Goal: Information Seeking & Learning: Learn about a topic

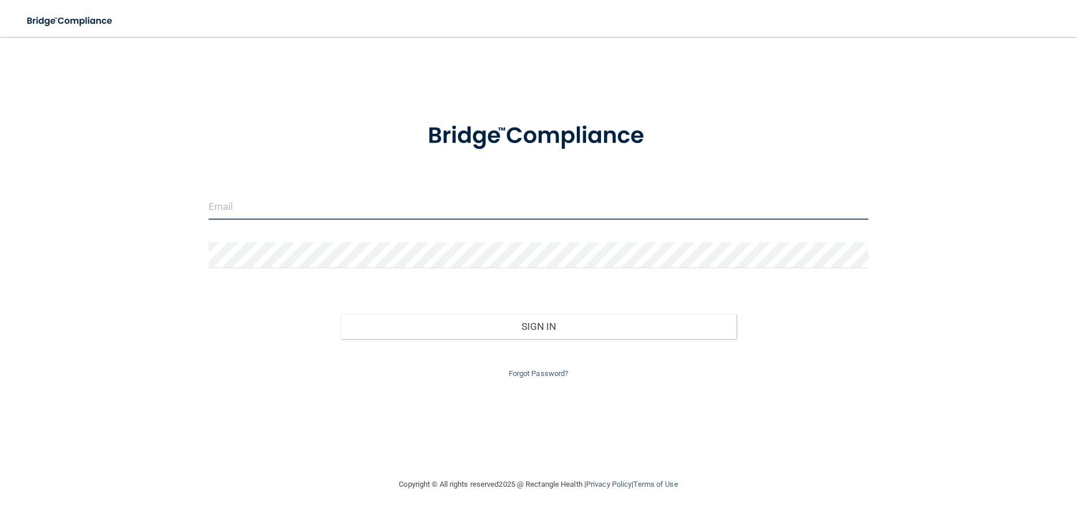
click at [322, 208] on input "email" at bounding box center [539, 207] width 660 height 26
type input "[EMAIL_ADDRESS][DOMAIN_NAME]"
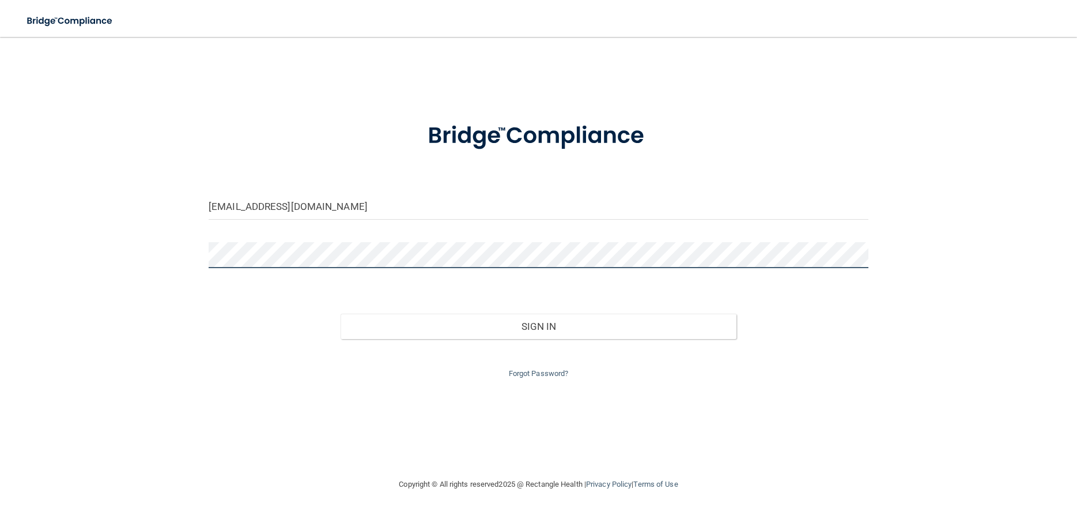
click at [341, 314] on button "Sign In" at bounding box center [539, 326] width 396 height 25
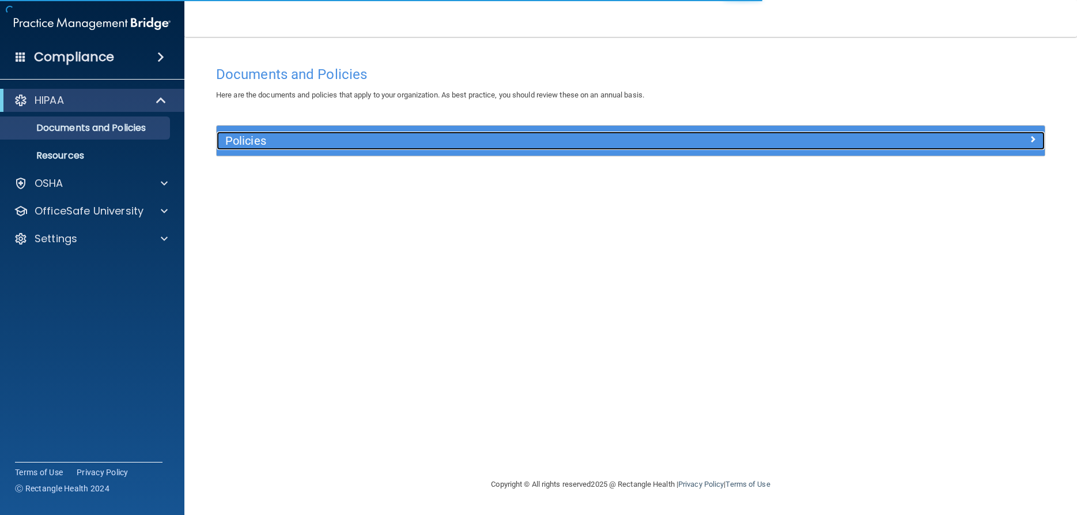
click at [1034, 138] on span at bounding box center [1033, 139] width 7 height 14
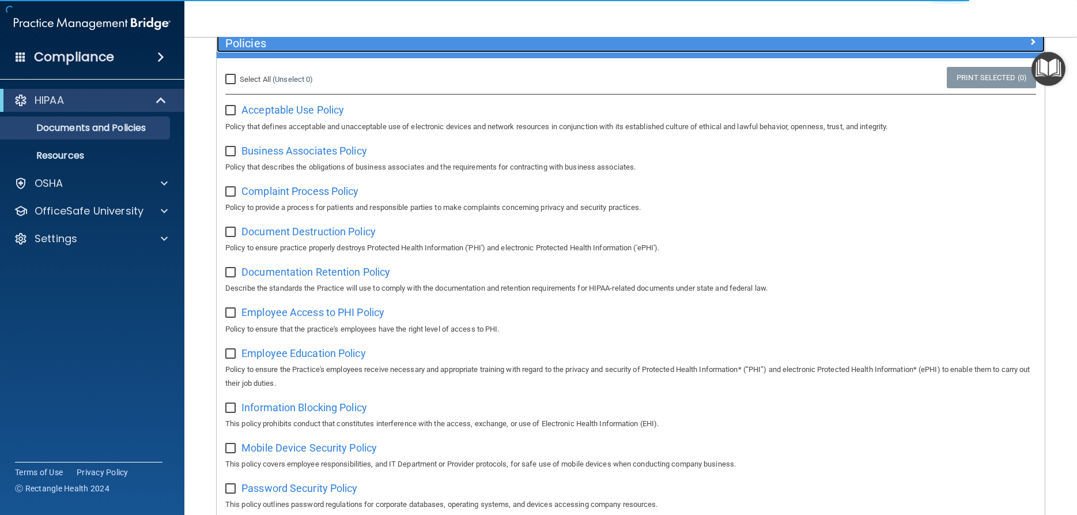
scroll to position [104, 0]
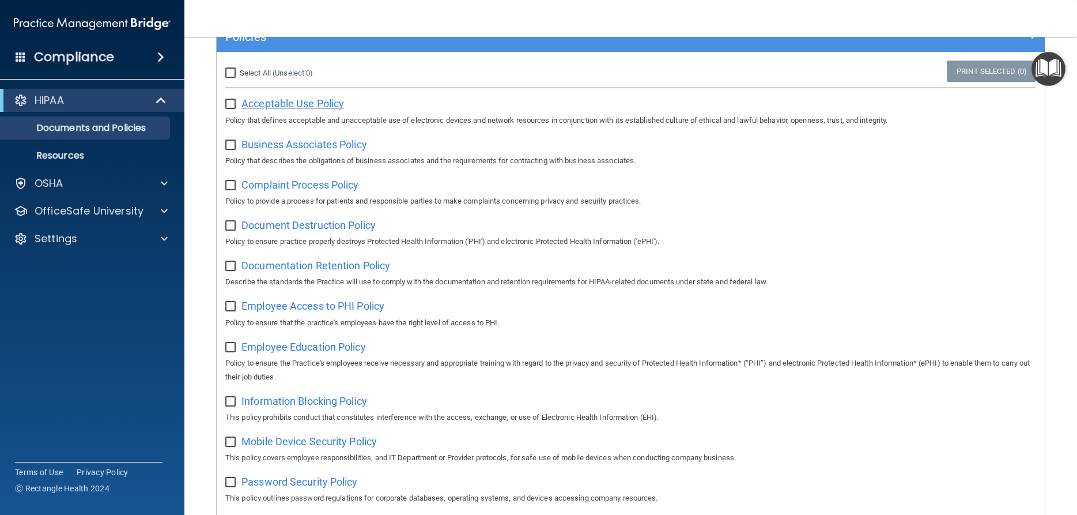
click at [292, 101] on span "Acceptable Use Policy" at bounding box center [293, 103] width 103 height 12
click at [150, 217] on div at bounding box center [162, 211] width 29 height 14
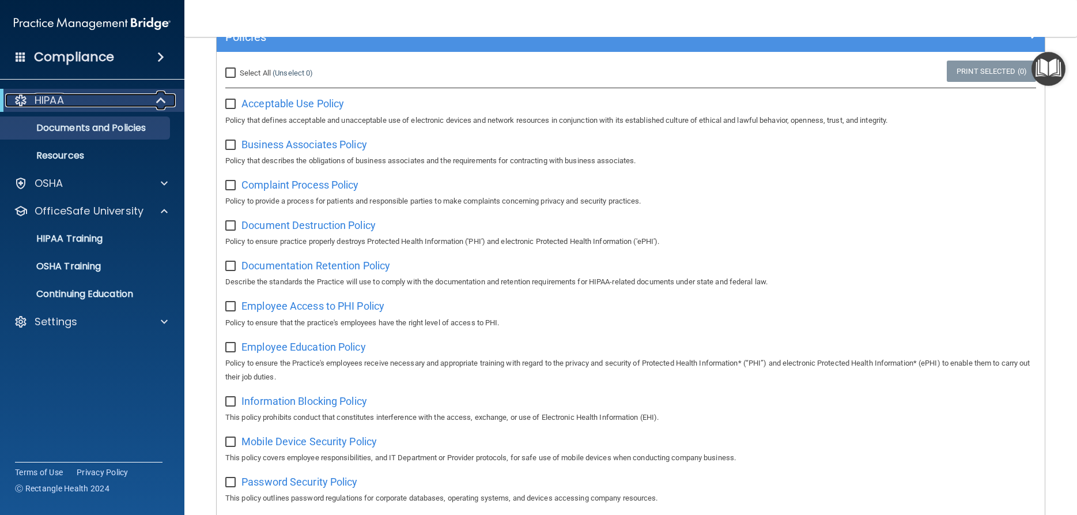
click at [160, 98] on span at bounding box center [162, 100] width 10 height 14
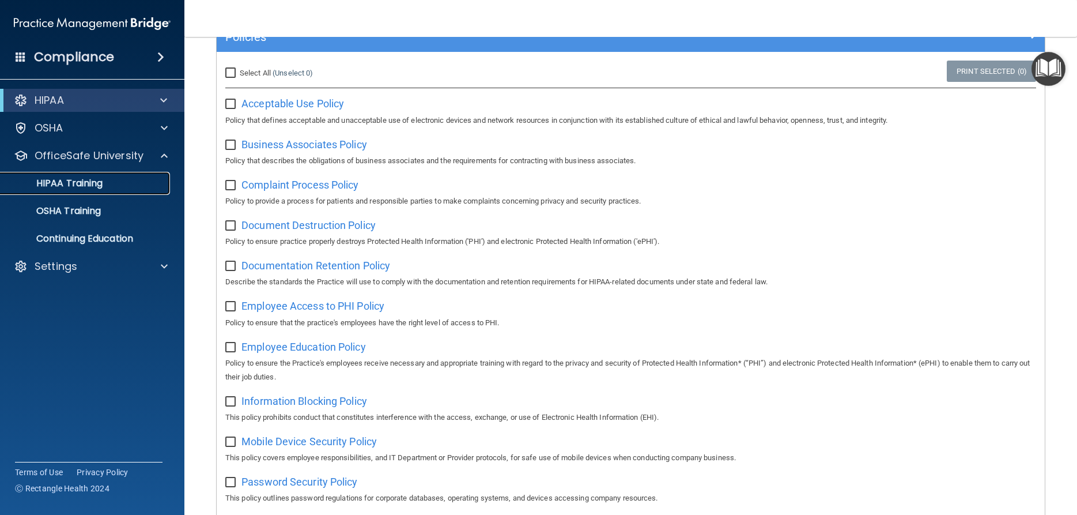
click at [76, 183] on p "HIPAA Training" at bounding box center [54, 184] width 95 height 12
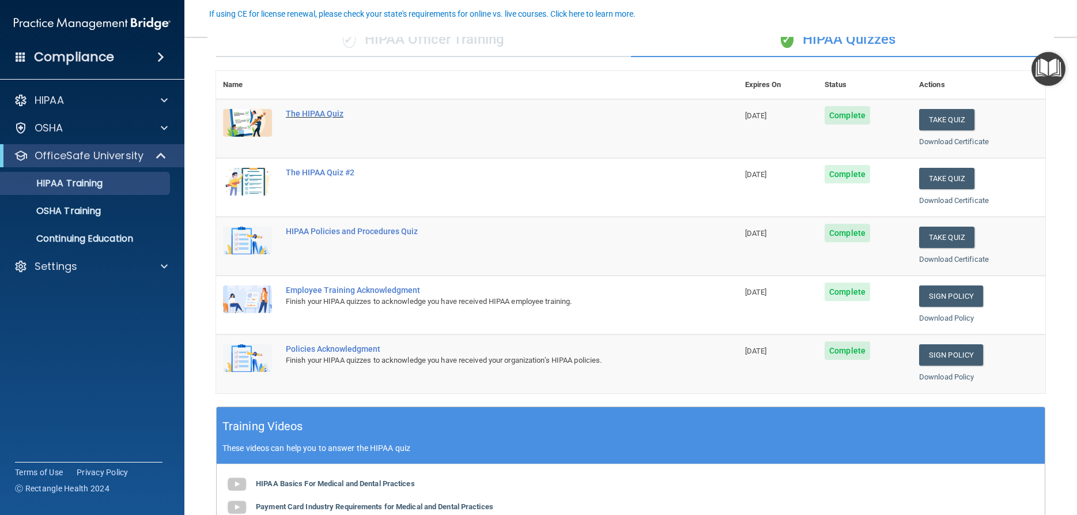
click at [300, 112] on div "The HIPAA Quiz" at bounding box center [483, 113] width 395 height 9
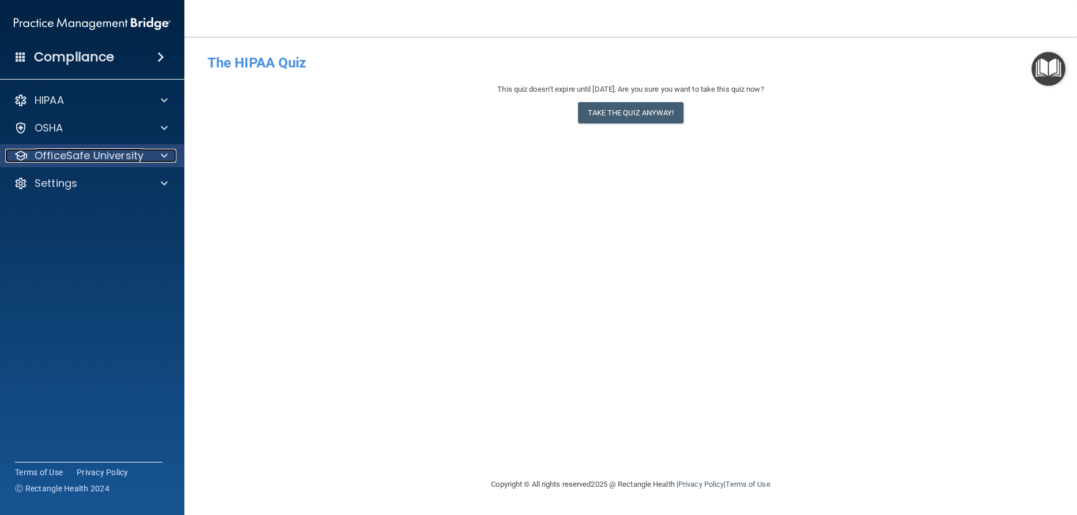
click at [60, 151] on p "OfficeSafe University" at bounding box center [89, 156] width 109 height 14
